Goal: Communication & Community: Answer question/provide support

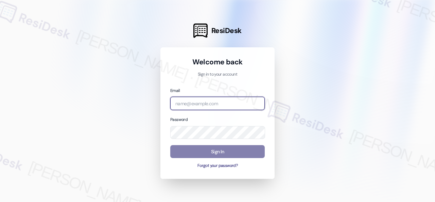
click at [209, 104] on input "email" at bounding box center [217, 103] width 95 height 13
paste input "automated-surveys-birchstone_residential-resen.fifteen@birchstone_[DOMAIN_NAME]"
type input "automated-surveys-birchstone_residential-resen.fifteen@birchstone_[DOMAIN_NAME]"
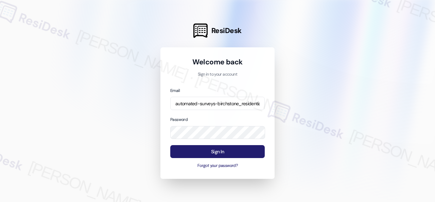
click at [214, 151] on button "Sign In" at bounding box center [217, 151] width 95 height 13
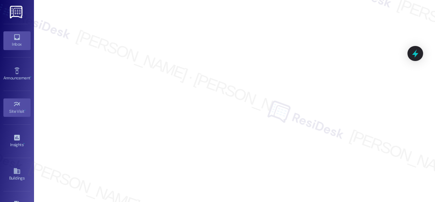
click at [17, 35] on icon at bounding box center [16, 36] width 7 height 7
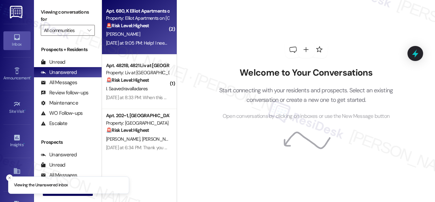
drag, startPoint x: 86, startPoint y: 29, endPoint x: 121, endPoint y: 40, distance: 37.1
click at [86, 29] on button "" at bounding box center [89, 30] width 11 height 11
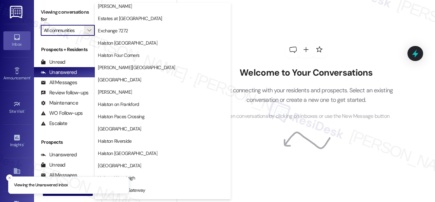
scroll to position [204, 0]
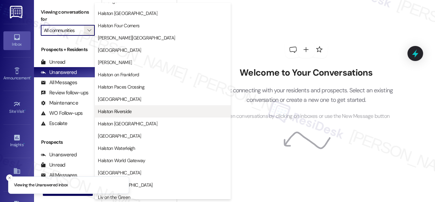
click at [120, 112] on span "Halston Riverside" at bounding box center [115, 111] width 34 height 7
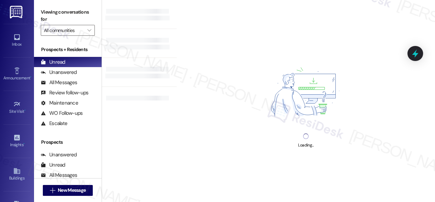
type input "Halston Riverside"
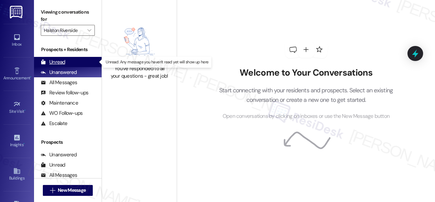
click at [60, 60] on div "Unread" at bounding box center [53, 61] width 24 height 7
